Goal: Book appointment/travel/reservation

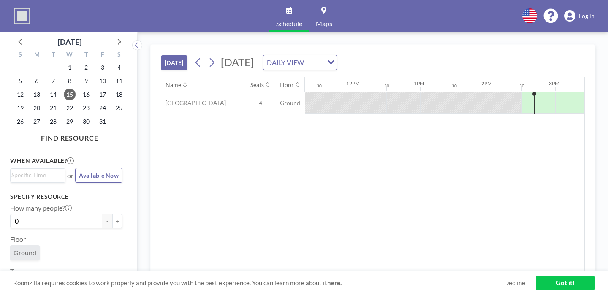
scroll to position [0, 769]
click at [208, 56] on icon at bounding box center [212, 62] width 8 height 13
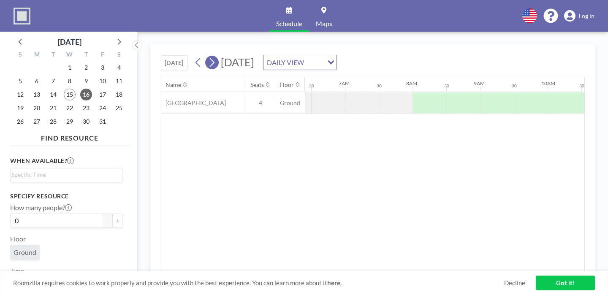
scroll to position [0, 439]
click at [208, 56] on icon at bounding box center [212, 62] width 8 height 13
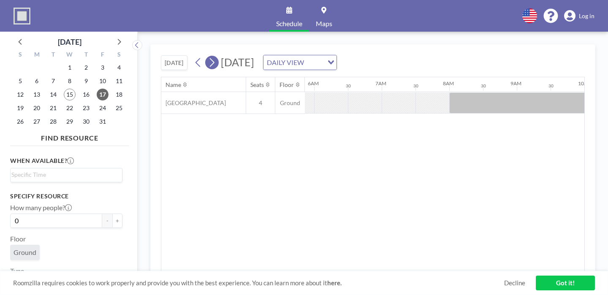
scroll to position [0, 412]
click at [208, 56] on icon at bounding box center [212, 62] width 8 height 13
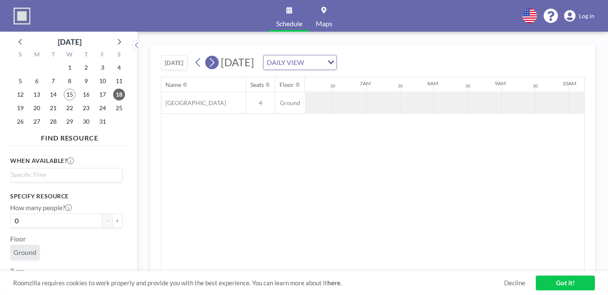
click at [208, 56] on icon at bounding box center [212, 62] width 8 height 13
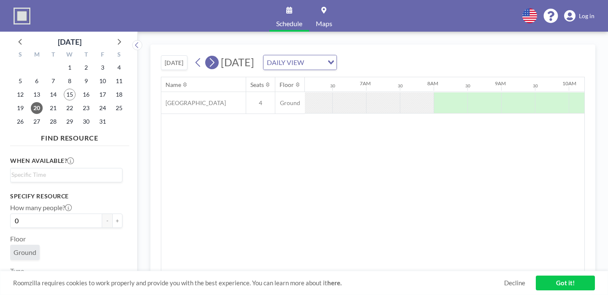
click at [208, 56] on icon at bounding box center [212, 62] width 8 height 13
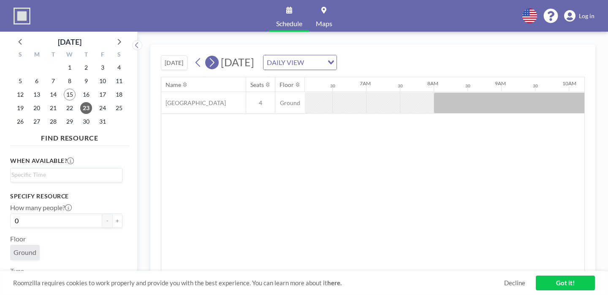
click at [208, 56] on icon at bounding box center [212, 62] width 8 height 13
